Goal: Use online tool/utility: Use online tool/utility

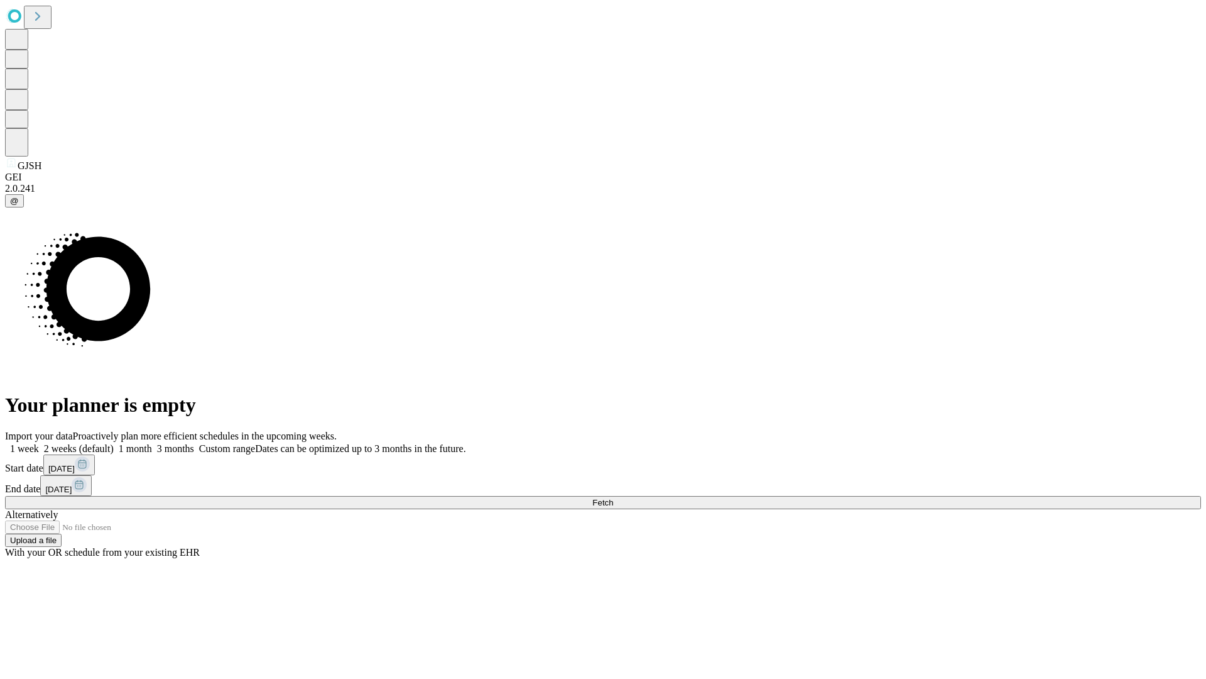
click at [613, 498] on span "Fetch" at bounding box center [603, 502] width 21 height 9
